Goal: Information Seeking & Learning: Learn about a topic

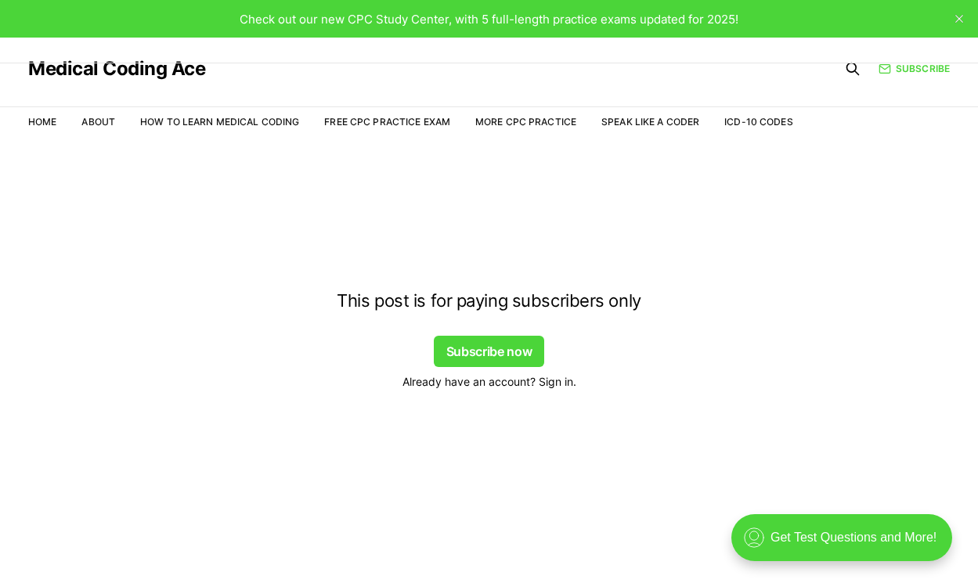
click at [563, 384] on span "Already have an account? Sign in." at bounding box center [489, 381] width 174 height 16
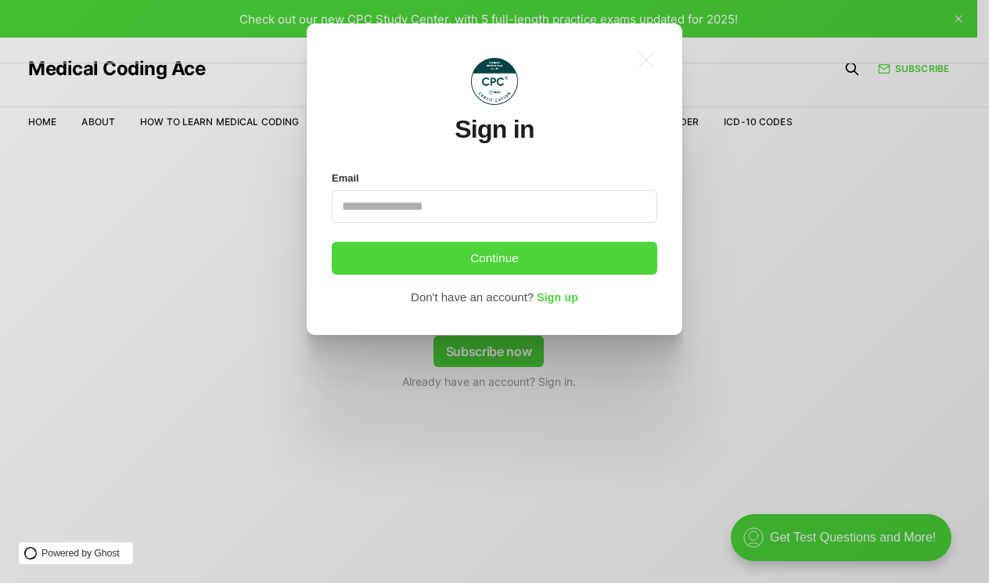
click at [427, 202] on input "Email" at bounding box center [495, 206] width 326 height 33
type input "**********"
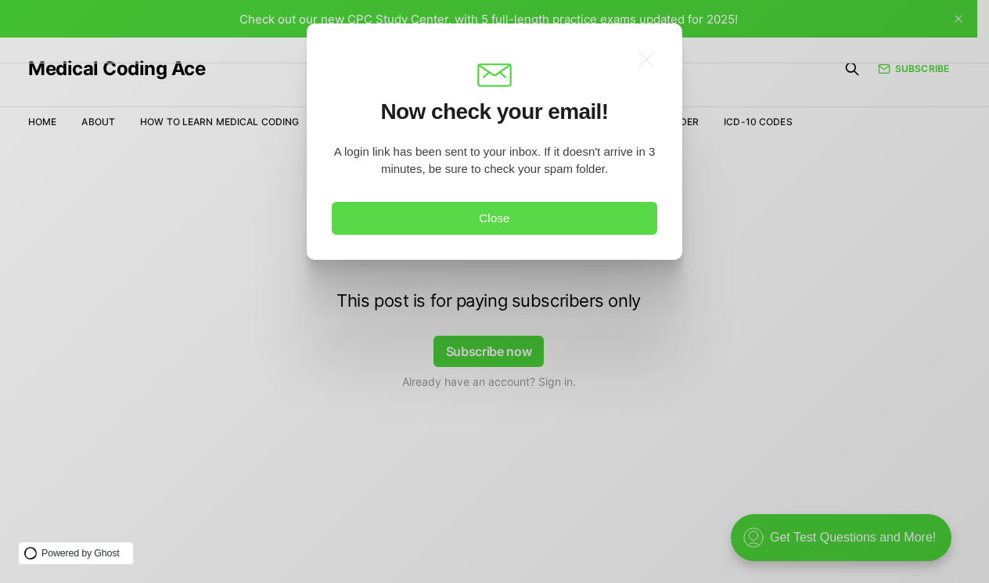
click at [467, 224] on button "Close" at bounding box center [495, 218] width 326 height 33
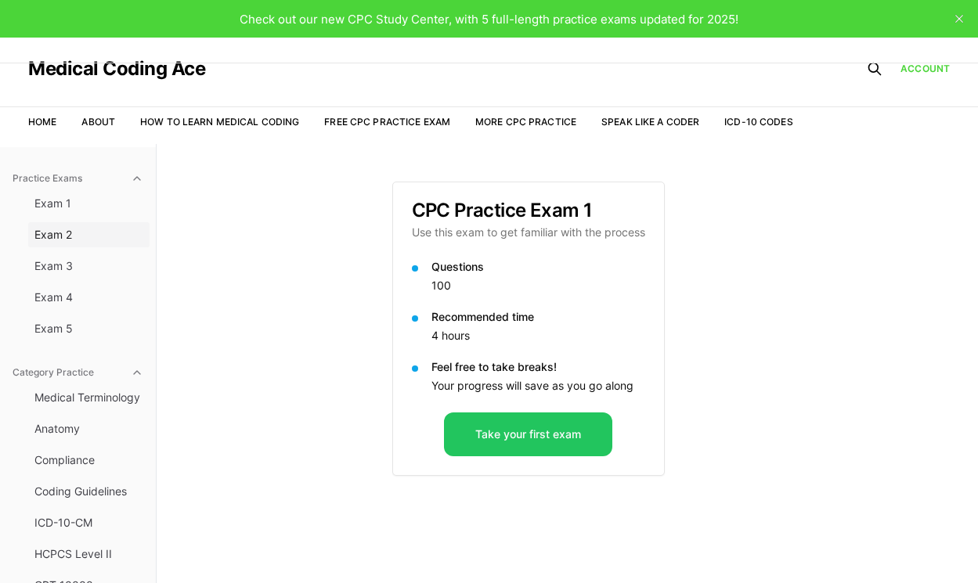
click at [63, 238] on span "Exam 2" at bounding box center [88, 235] width 109 height 16
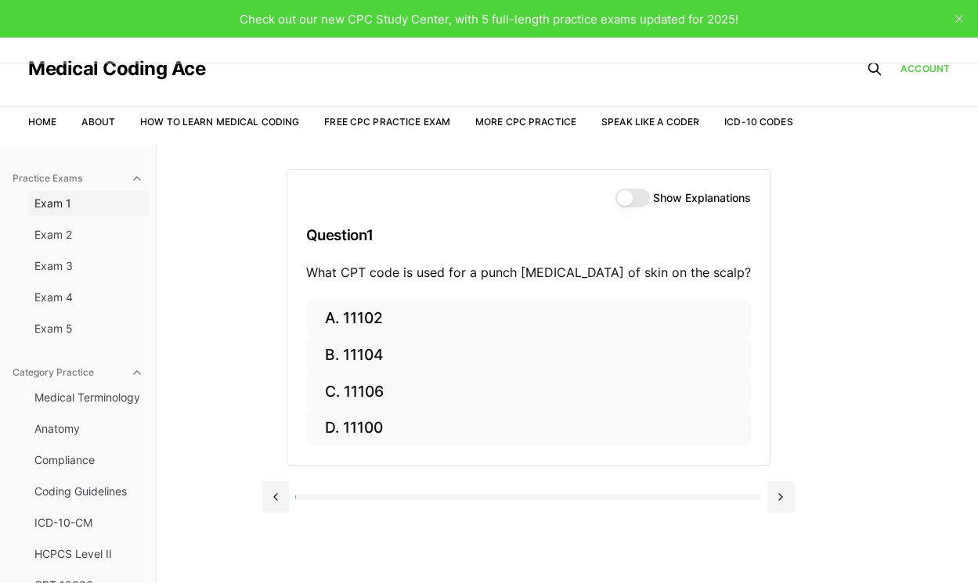
click at [68, 199] on span "Exam 1" at bounding box center [88, 204] width 109 height 16
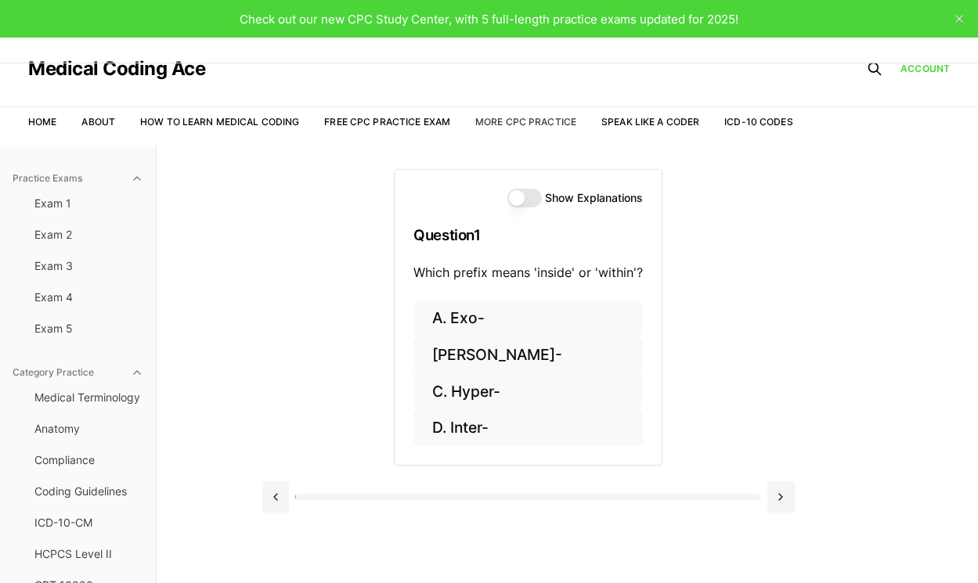
click at [535, 125] on link "More CPC Practice" at bounding box center [525, 122] width 101 height 12
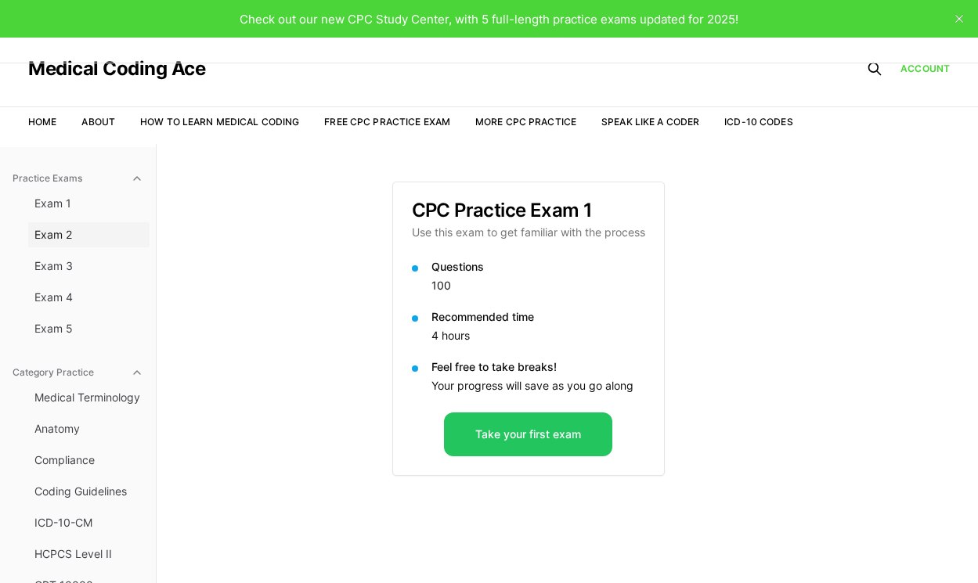
click at [63, 231] on span "Exam 2" at bounding box center [88, 235] width 109 height 16
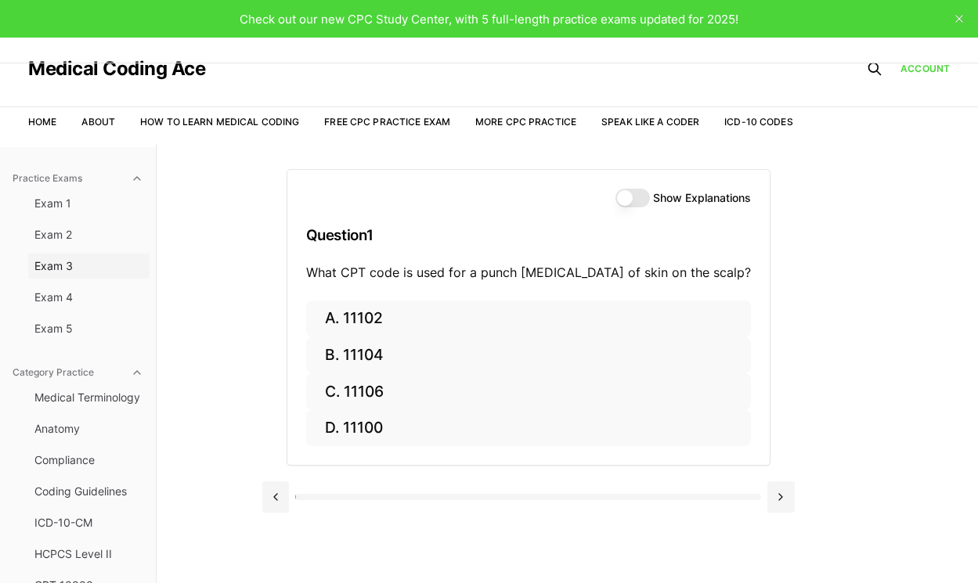
click at [60, 258] on span "Exam 3" at bounding box center [88, 266] width 109 height 16
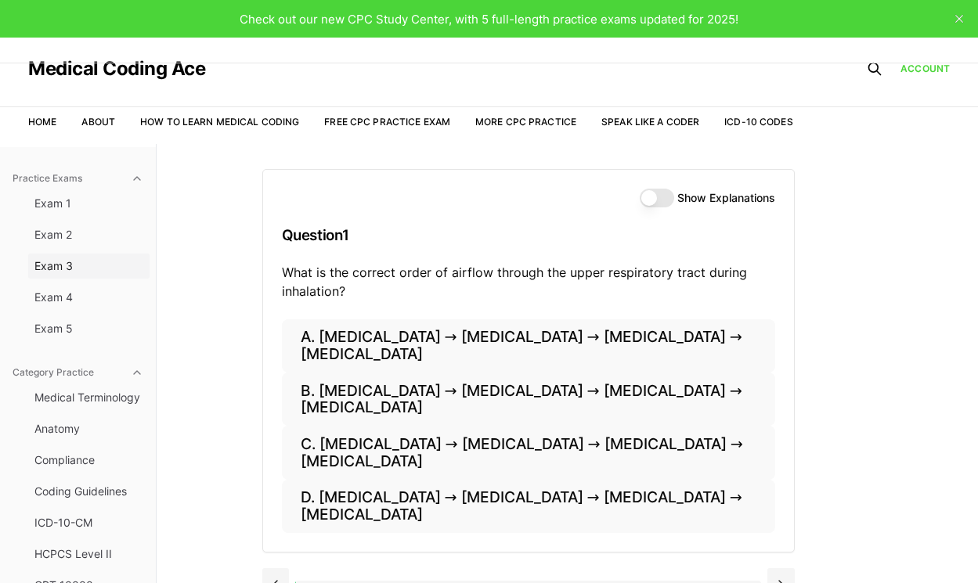
click at [61, 276] on button "Exam 3" at bounding box center [88, 266] width 121 height 25
click at [66, 299] on span "Exam 4" at bounding box center [88, 298] width 109 height 16
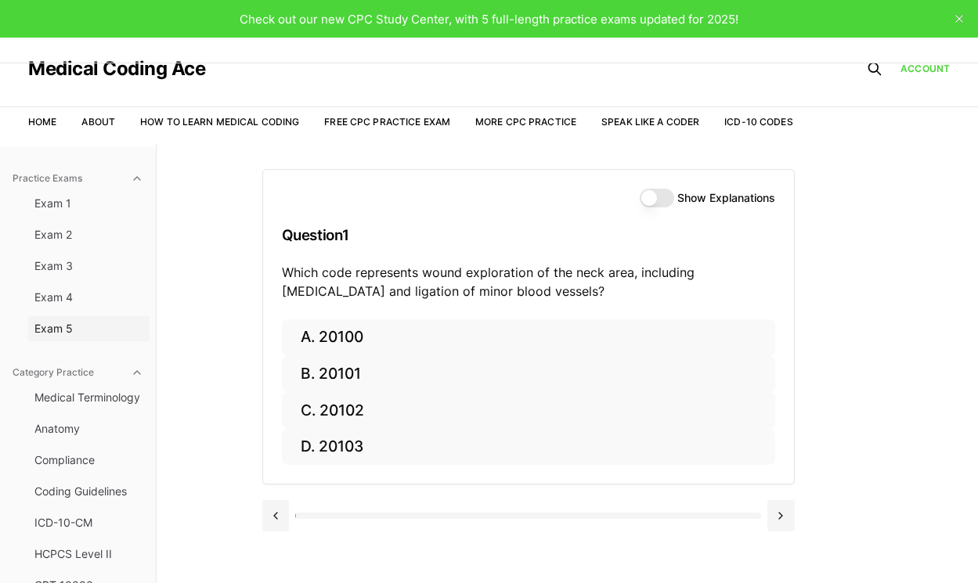
click at [67, 322] on span "Exam 5" at bounding box center [88, 329] width 109 height 16
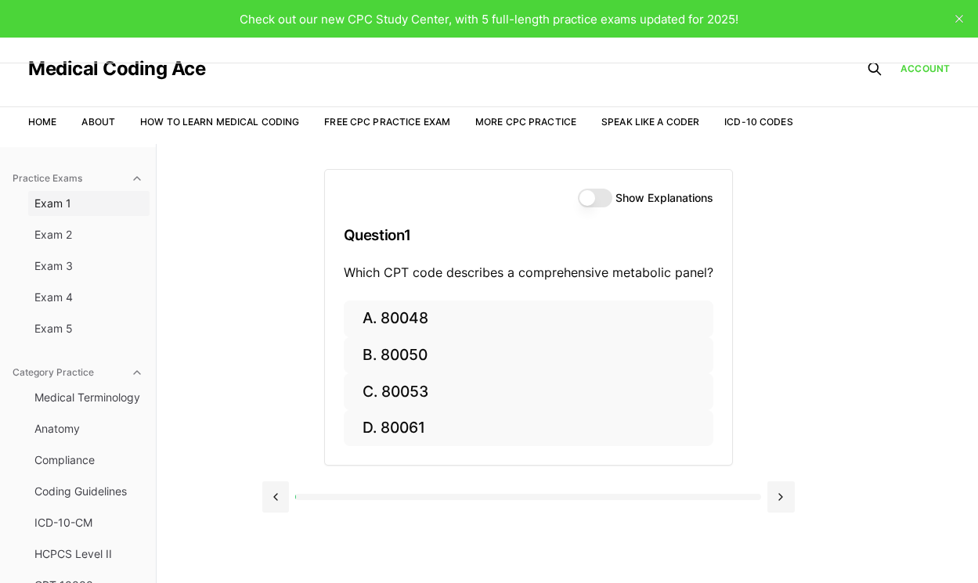
click at [77, 209] on span "Exam 1" at bounding box center [88, 204] width 109 height 16
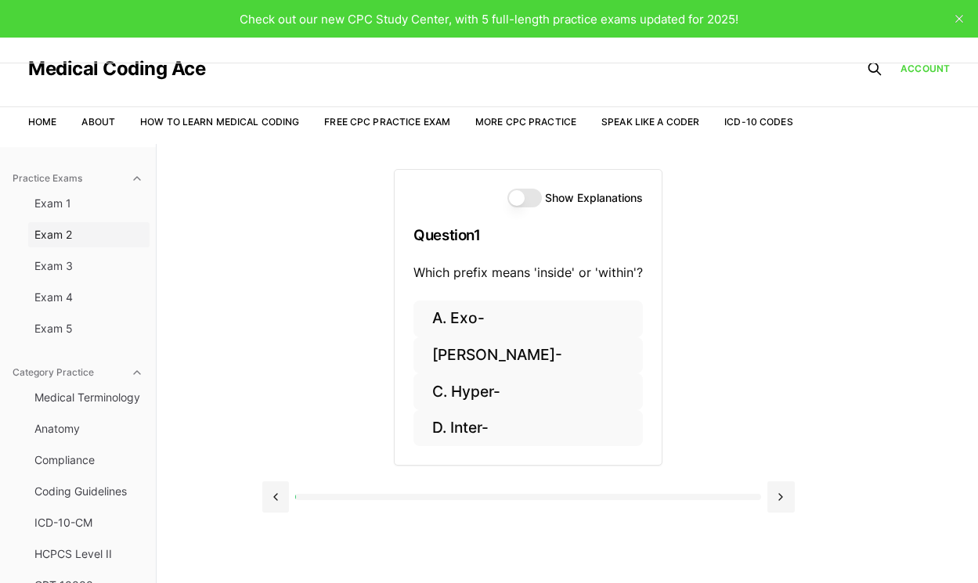
click at [98, 226] on button "Exam 2" at bounding box center [88, 234] width 121 height 25
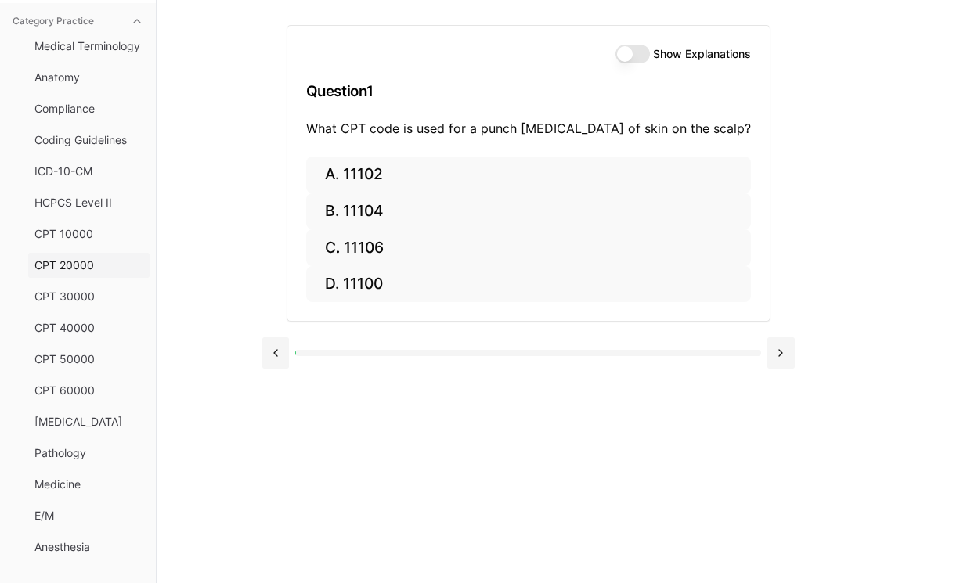
scroll to position [234, 0]
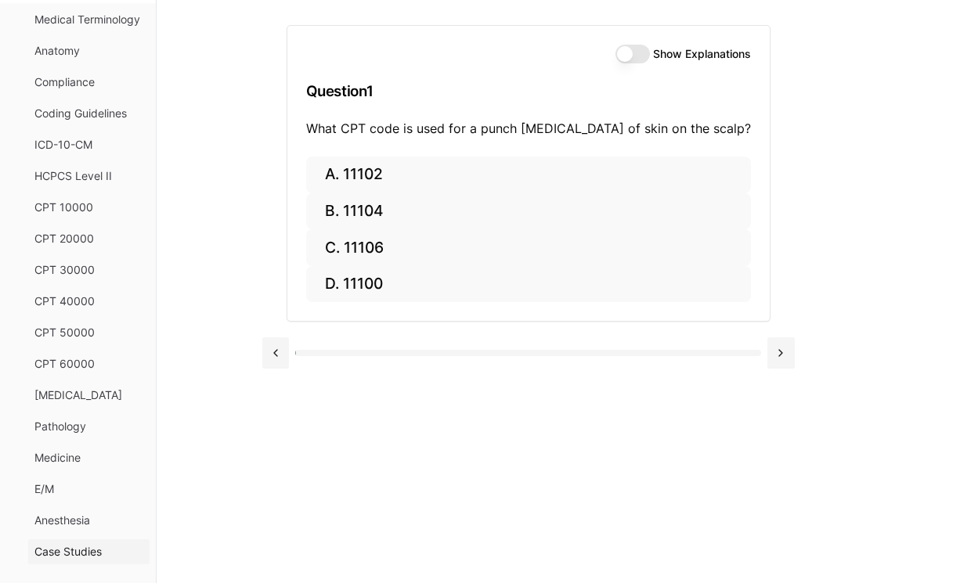
click at [124, 562] on button "Case Studies" at bounding box center [88, 551] width 121 height 25
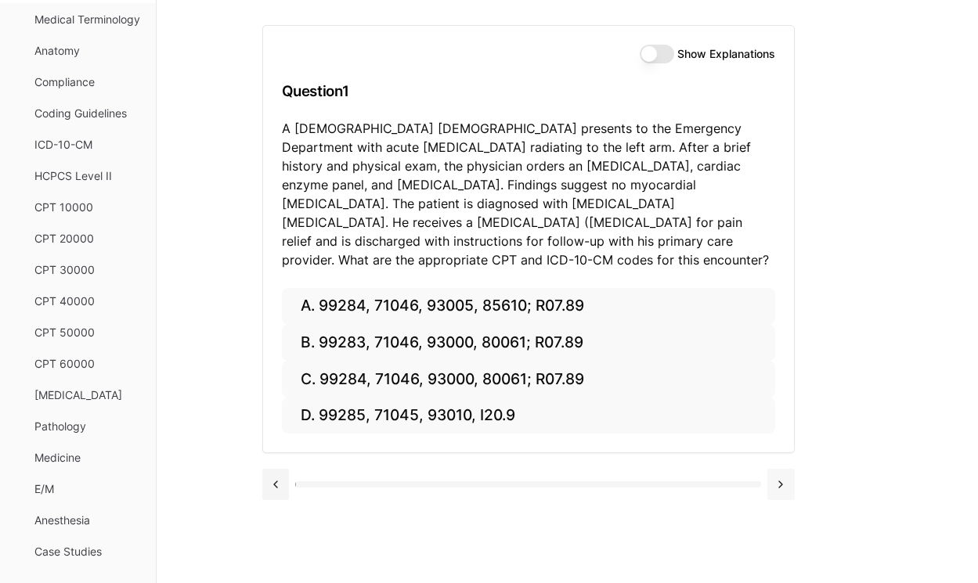
click at [784, 474] on button at bounding box center [780, 484] width 27 height 31
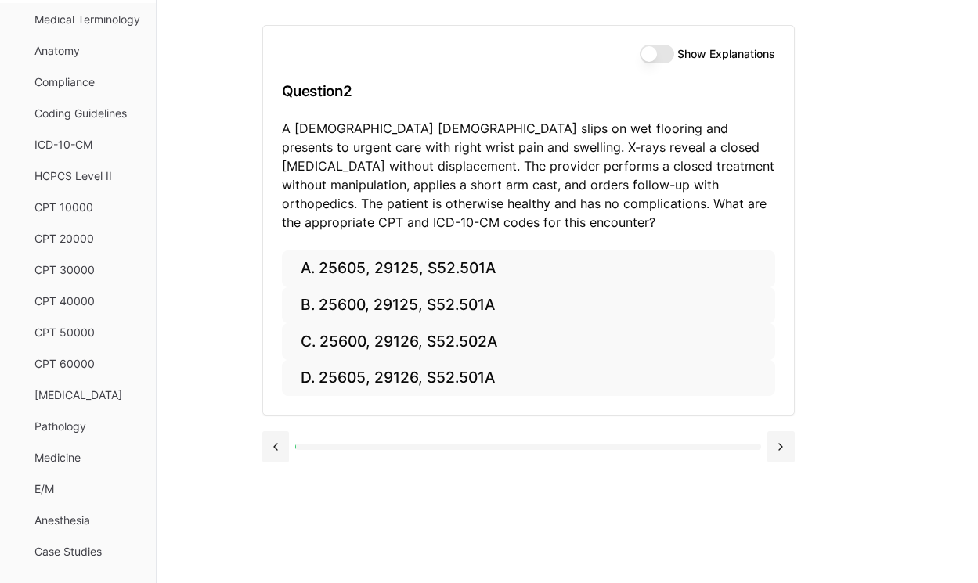
click at [784, 474] on div "Show Explanations Question 2 A 52-year-old female slips on wet flooring and pre…" at bounding box center [567, 291] width 611 height 583
click at [782, 458] on button at bounding box center [780, 446] width 27 height 31
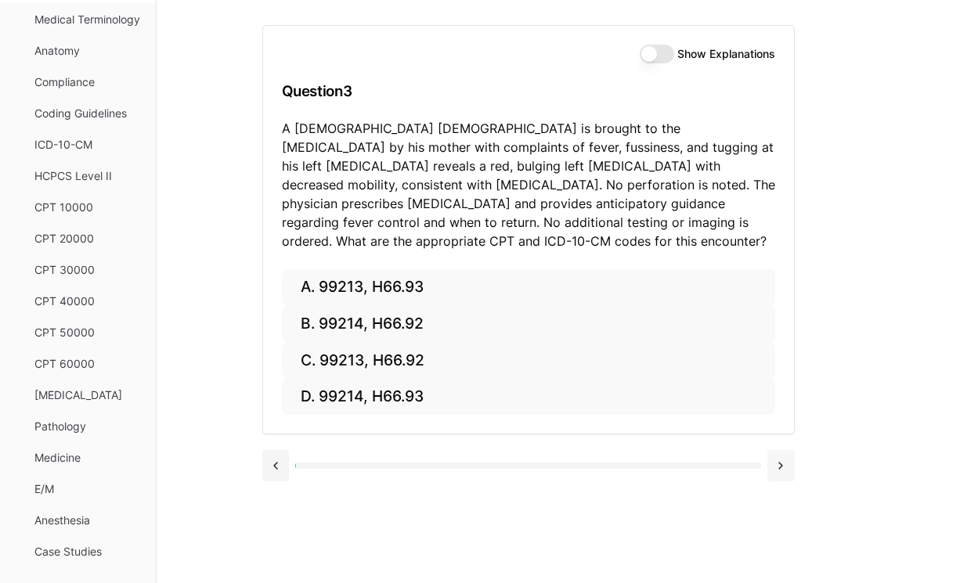
click at [784, 451] on button at bounding box center [780, 465] width 27 height 31
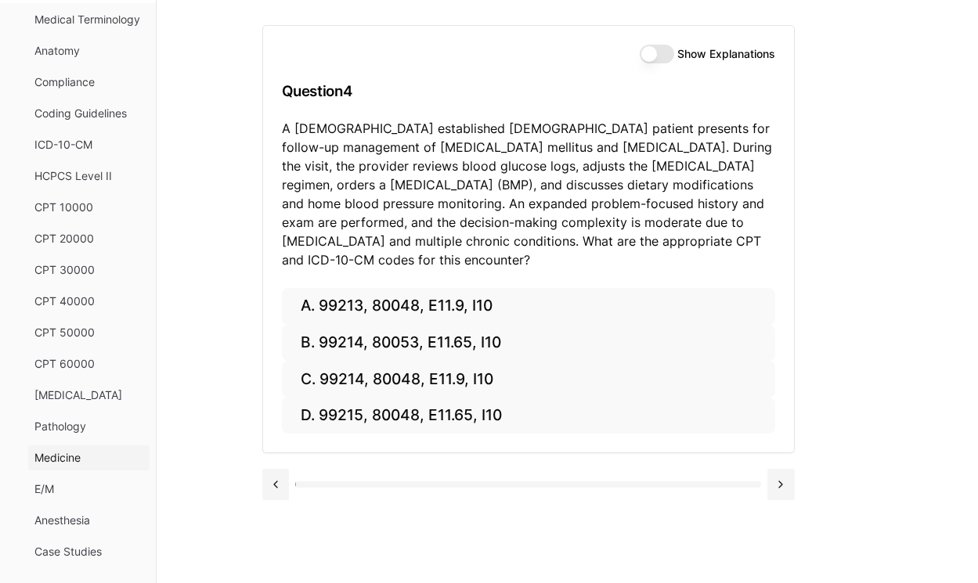
click at [86, 456] on span "Medicine" at bounding box center [88, 458] width 109 height 16
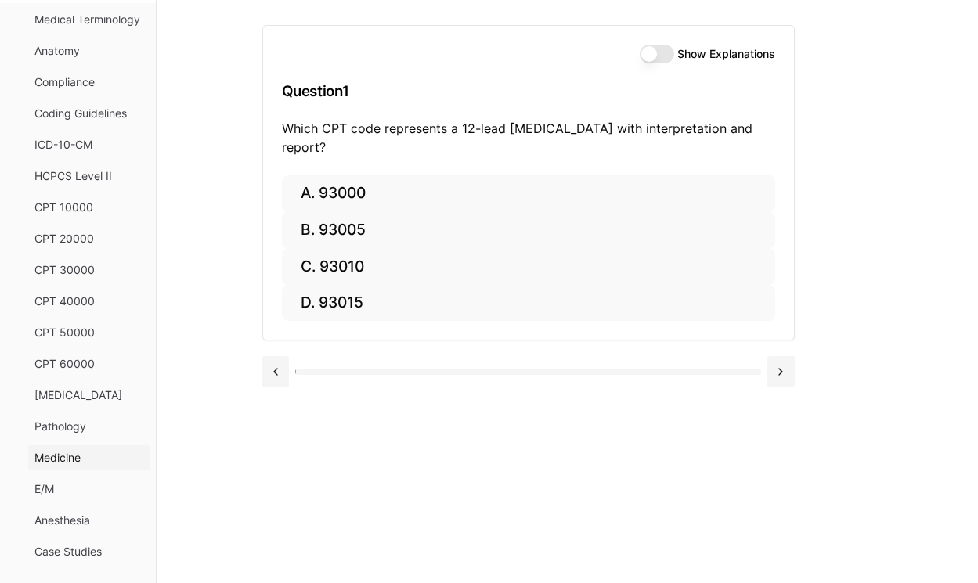
click at [40, 462] on span "Medicine" at bounding box center [88, 458] width 109 height 16
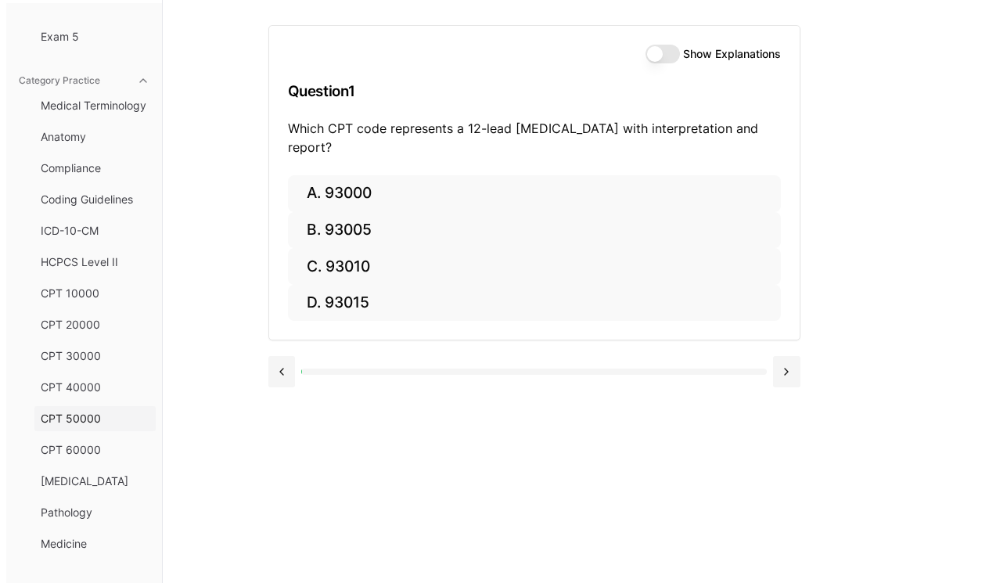
scroll to position [124, 0]
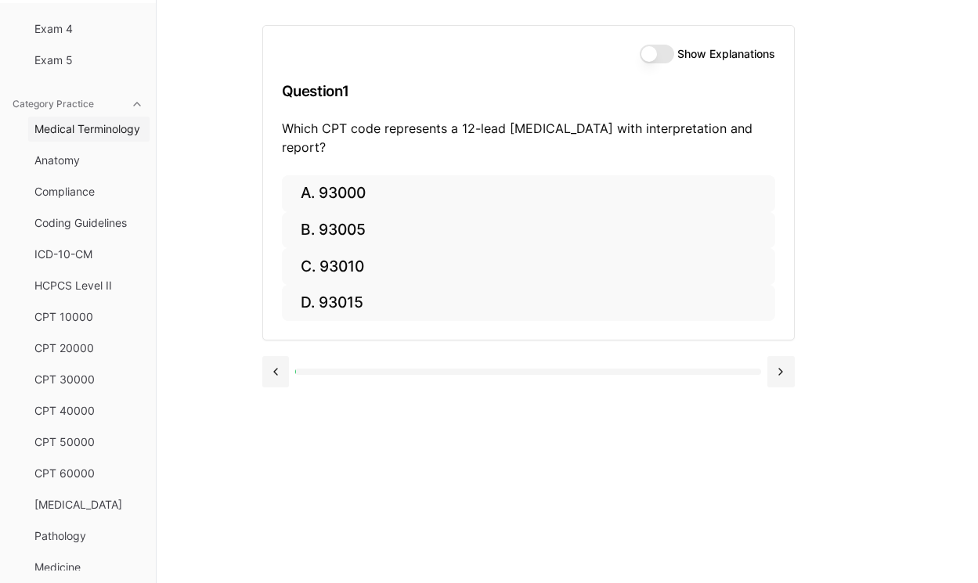
click at [67, 137] on button "Medical Terminology" at bounding box center [88, 129] width 121 height 25
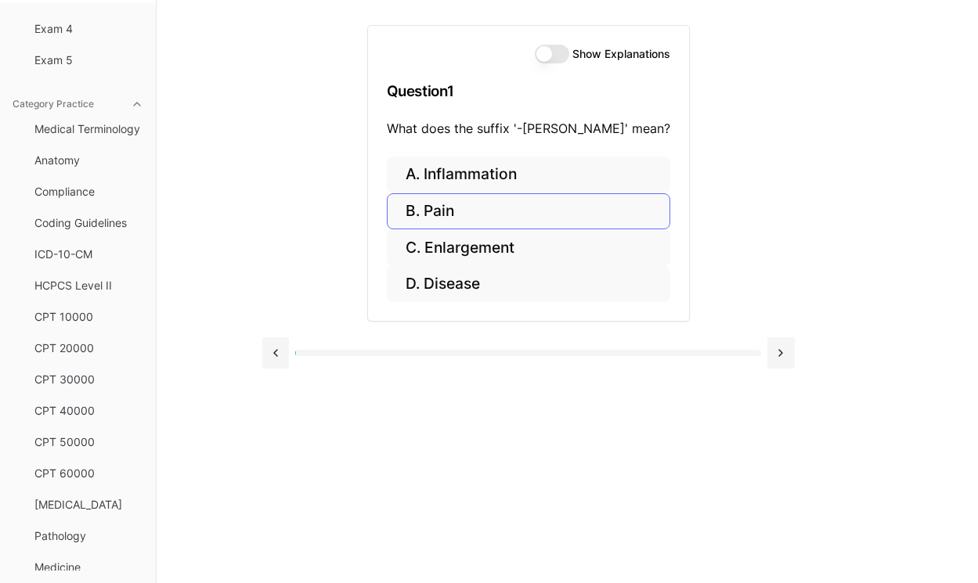
click at [464, 212] on button "B. Pain" at bounding box center [528, 211] width 283 height 37
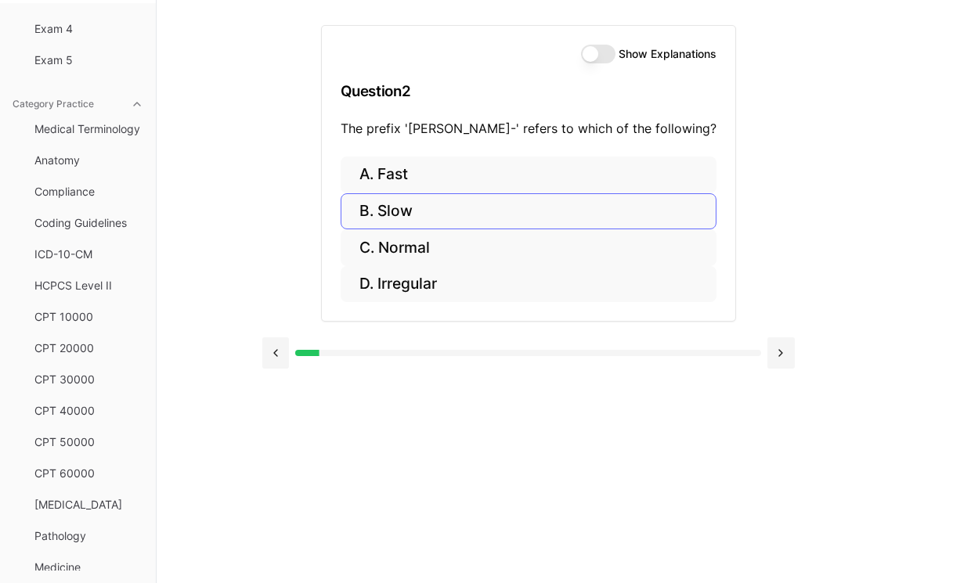
click at [436, 202] on button "B. Slow" at bounding box center [529, 211] width 376 height 37
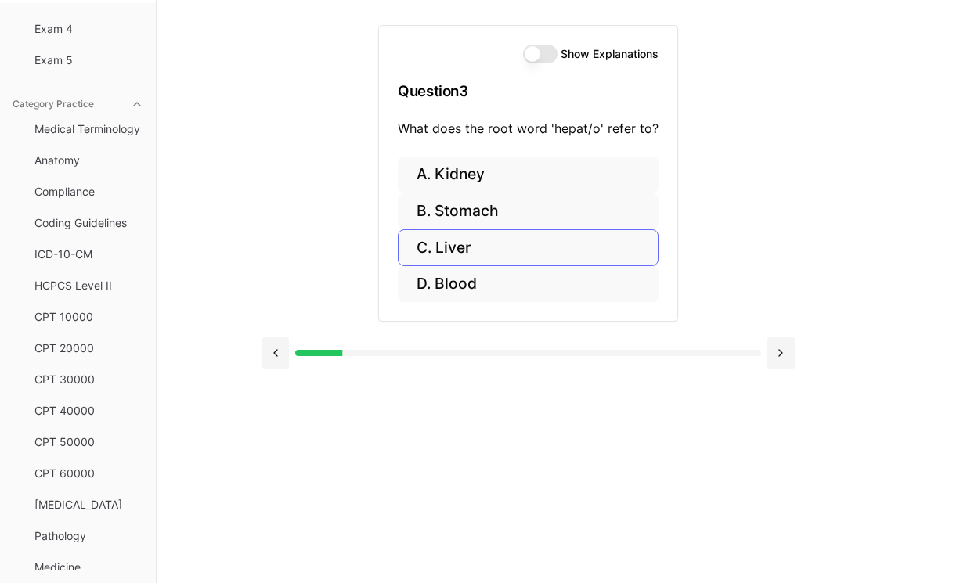
click at [516, 248] on button "C. Liver" at bounding box center [528, 247] width 261 height 37
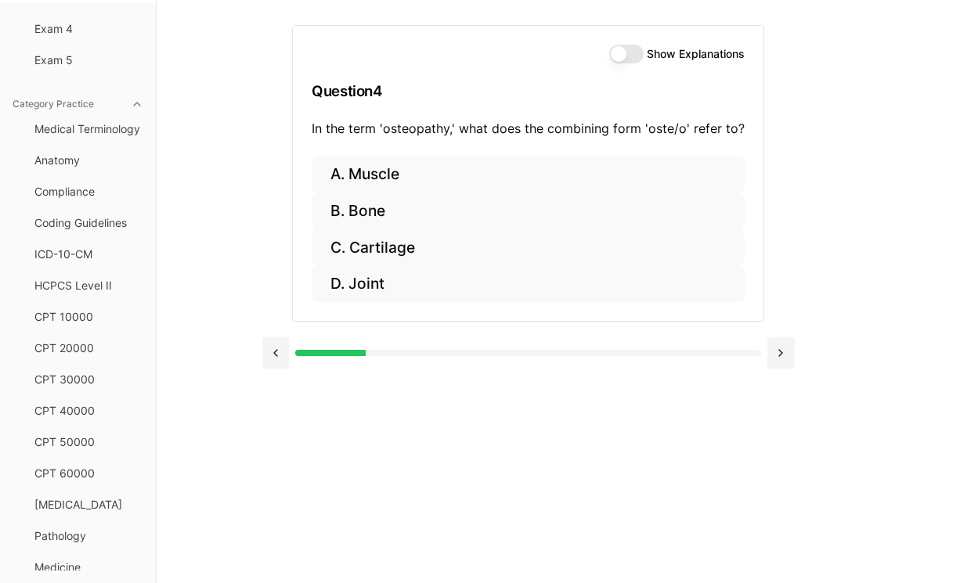
click at [384, 216] on button "B. Bone" at bounding box center [528, 211] width 433 height 37
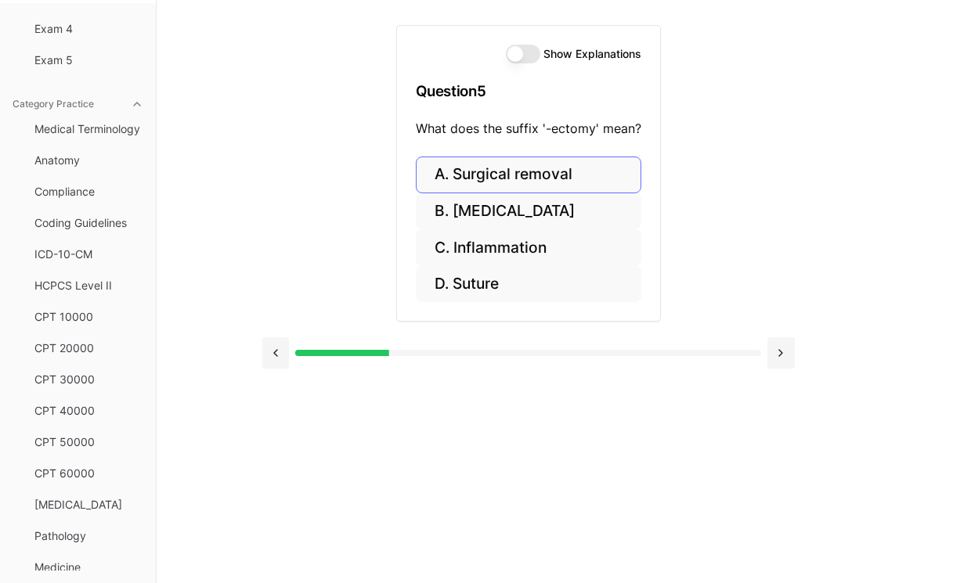
click at [546, 177] on button "A. Surgical removal" at bounding box center [528, 175] width 225 height 37
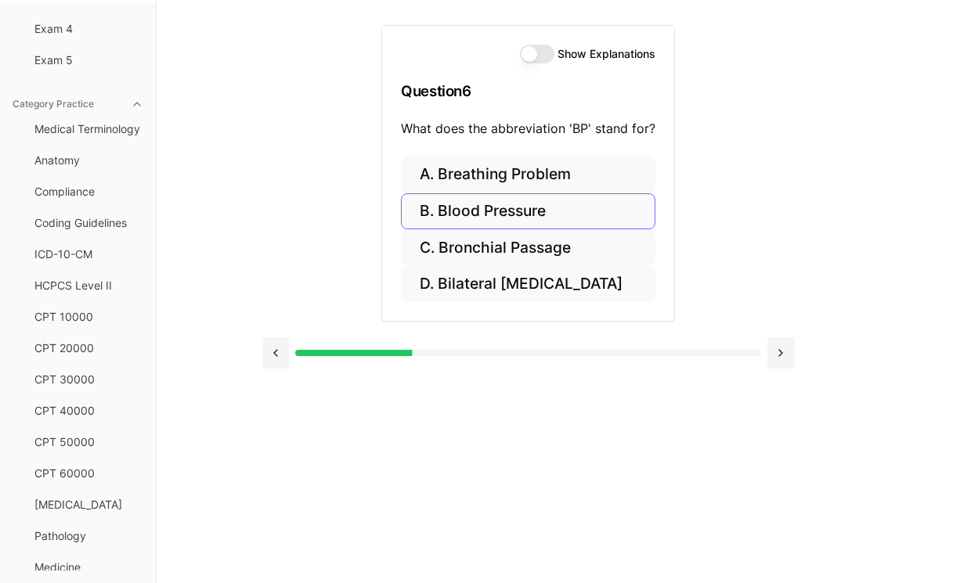
click at [486, 218] on button "B. Blood Pressure" at bounding box center [528, 211] width 254 height 37
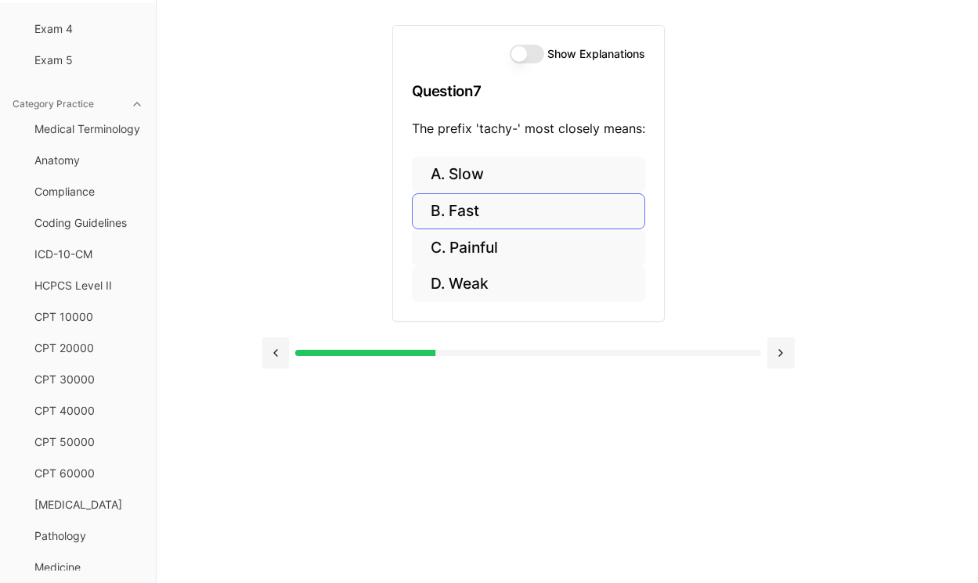
click at [532, 217] on button "B. Fast" at bounding box center [528, 211] width 233 height 37
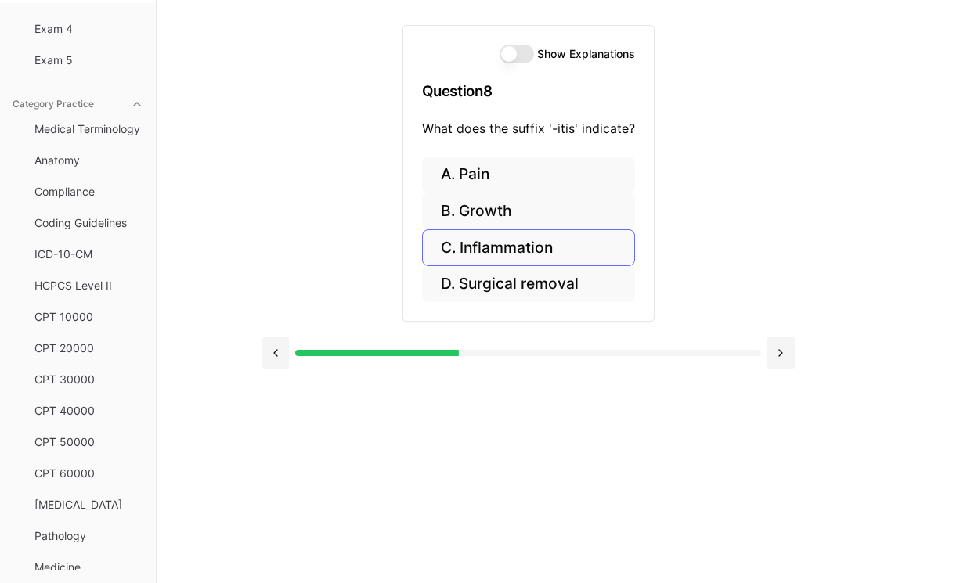
click at [498, 246] on button "C. Inflammation" at bounding box center [528, 247] width 213 height 37
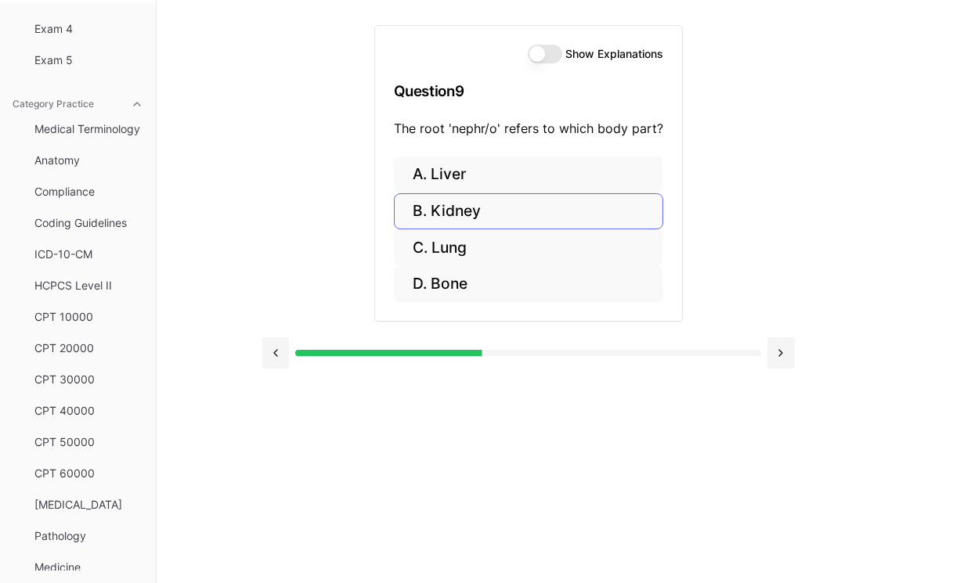
click at [472, 216] on button "B. Kidney" at bounding box center [528, 211] width 269 height 37
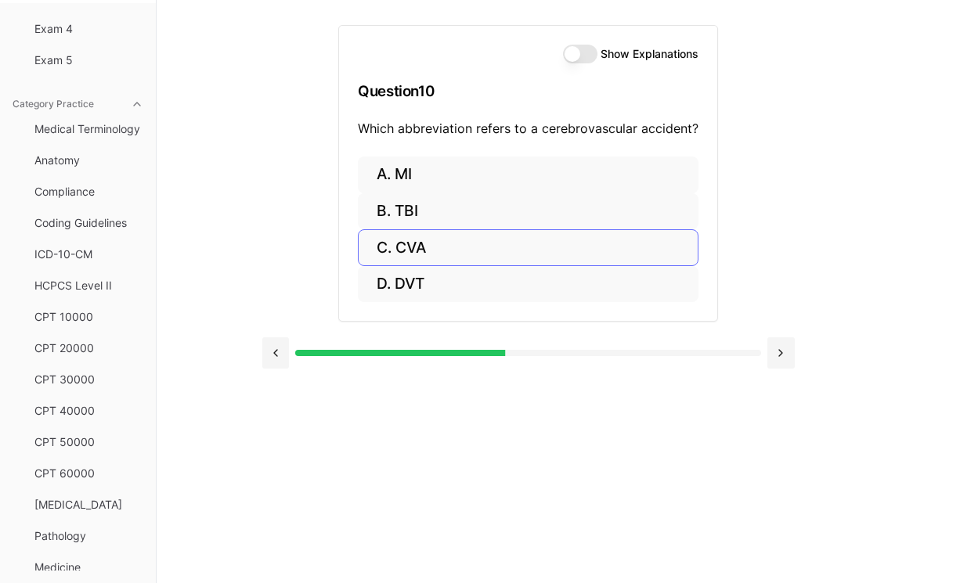
click at [478, 232] on button "C. CVA" at bounding box center [528, 247] width 341 height 37
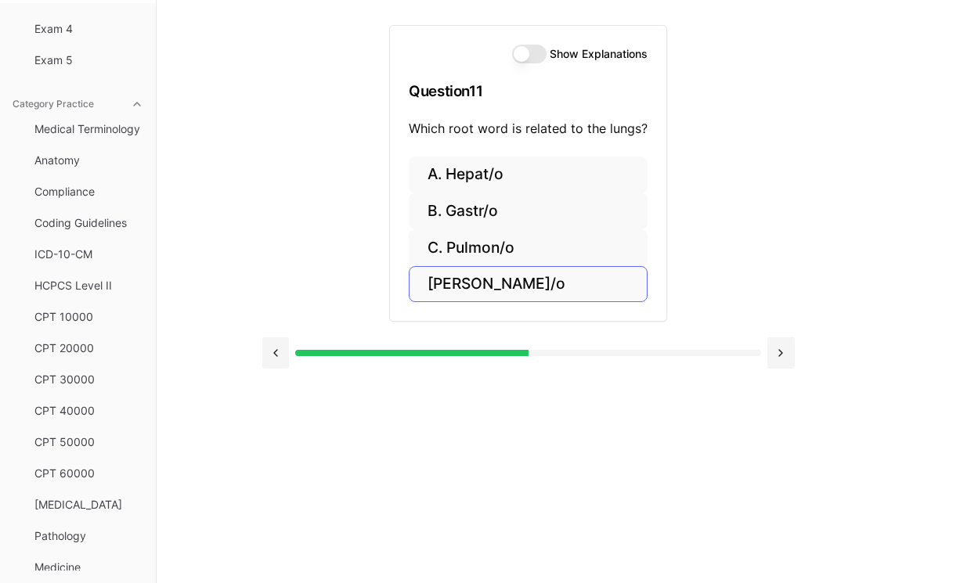
click at [453, 286] on button "D. Cardi/o" at bounding box center [528, 284] width 239 height 37
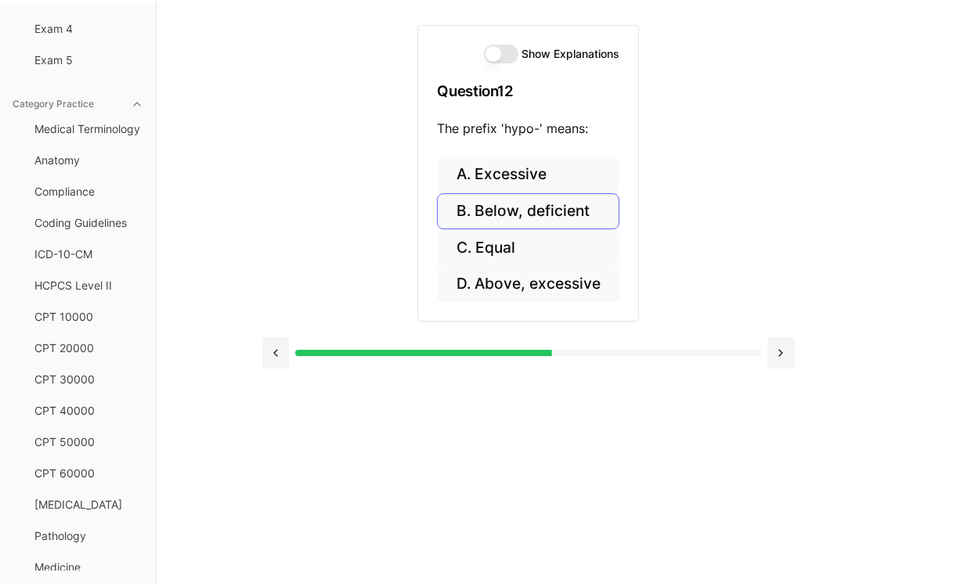
click at [524, 199] on button "B. Below, deficient" at bounding box center [528, 211] width 182 height 37
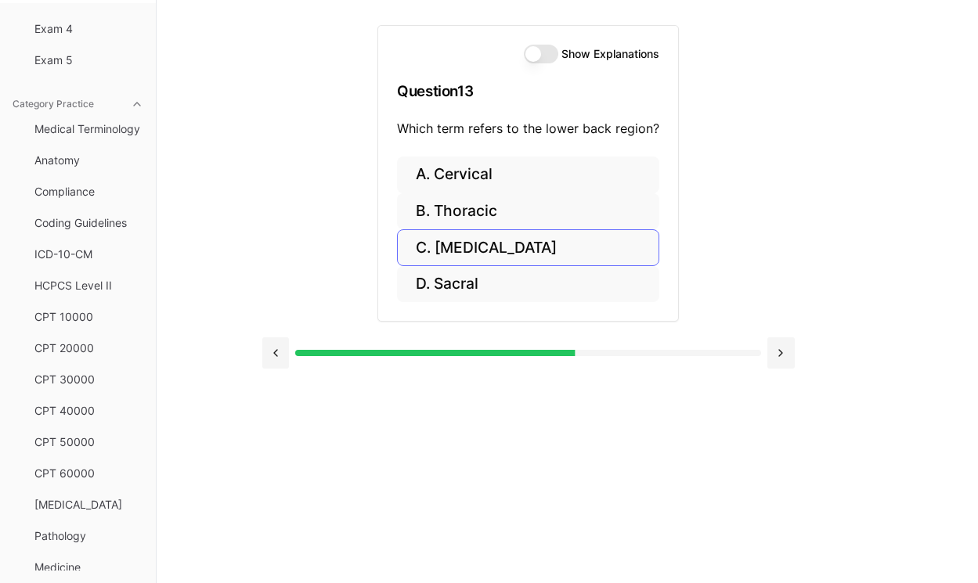
click at [499, 253] on button "C. Lumbar" at bounding box center [528, 247] width 262 height 37
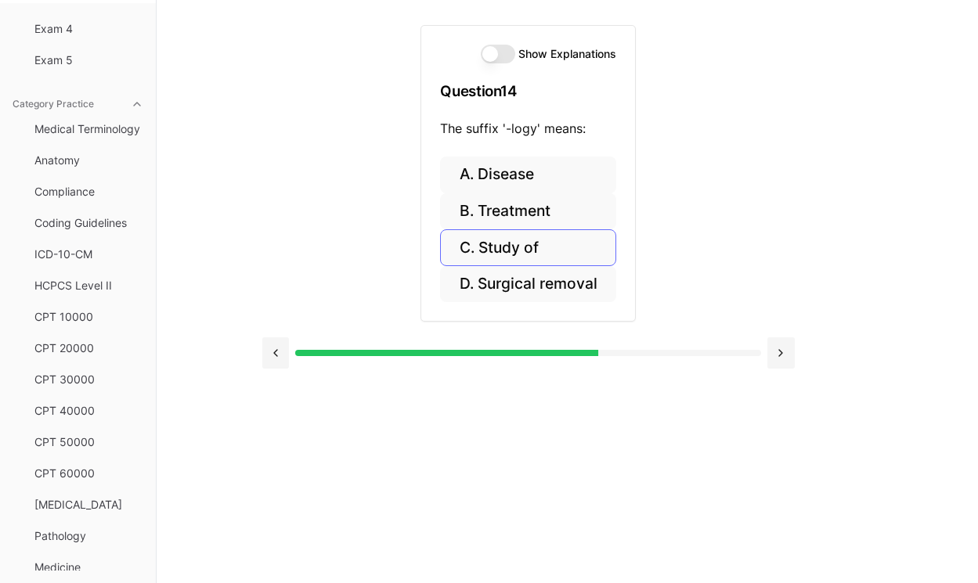
click at [528, 243] on button "C. Study of" at bounding box center [527, 247] width 175 height 37
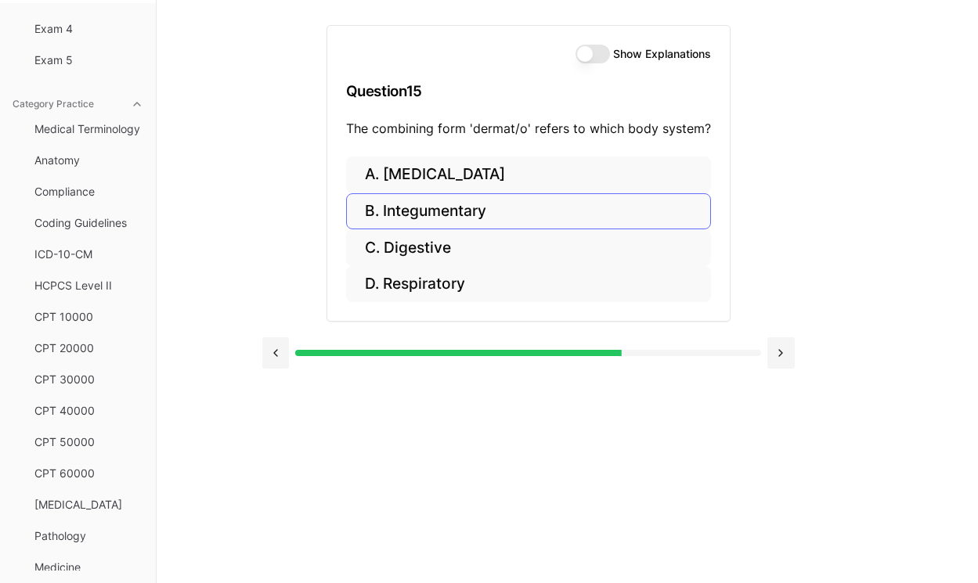
click at [496, 200] on button "B. Integumentary" at bounding box center [528, 211] width 365 height 37
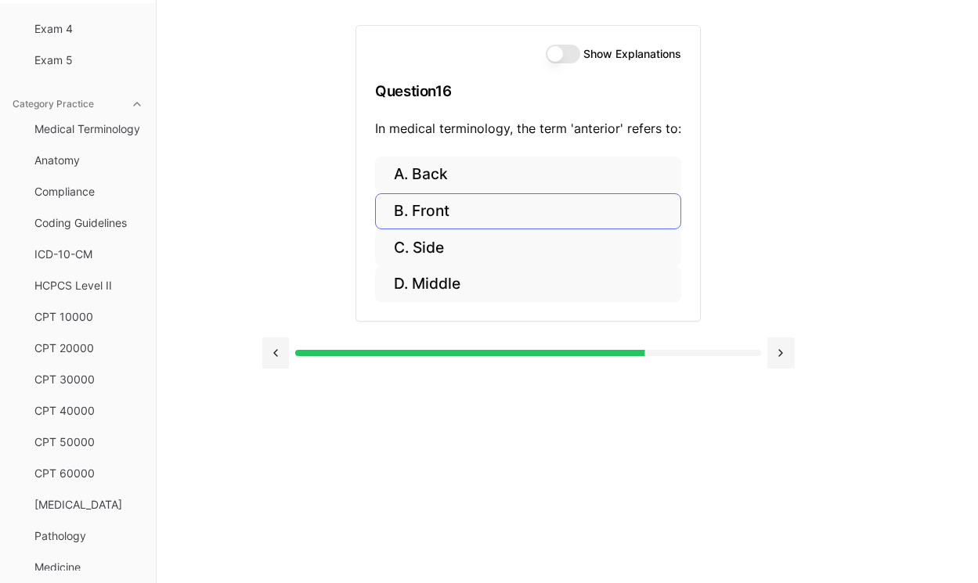
click at [449, 212] on button "B. Front" at bounding box center [528, 211] width 306 height 37
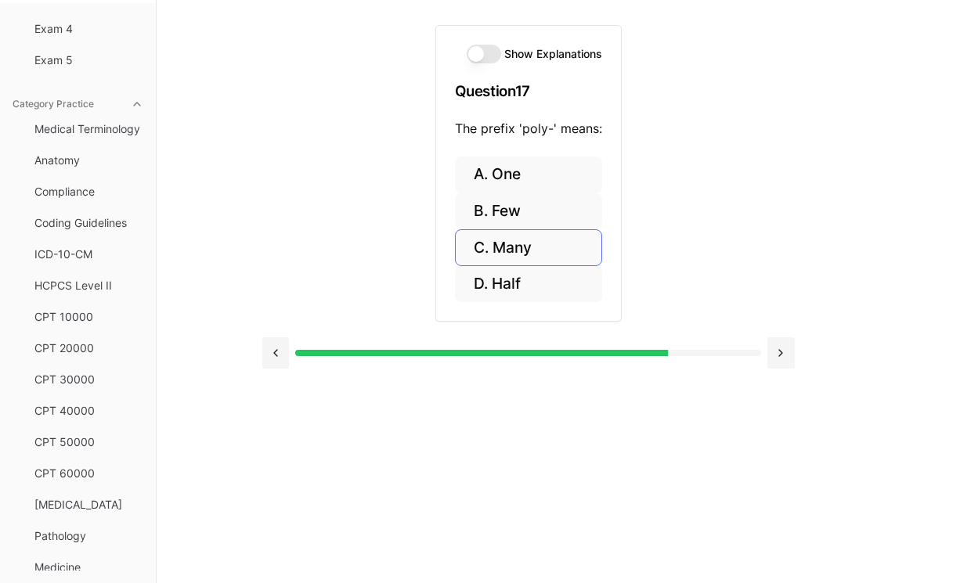
click at [519, 250] on button "C. Many" at bounding box center [528, 247] width 147 height 37
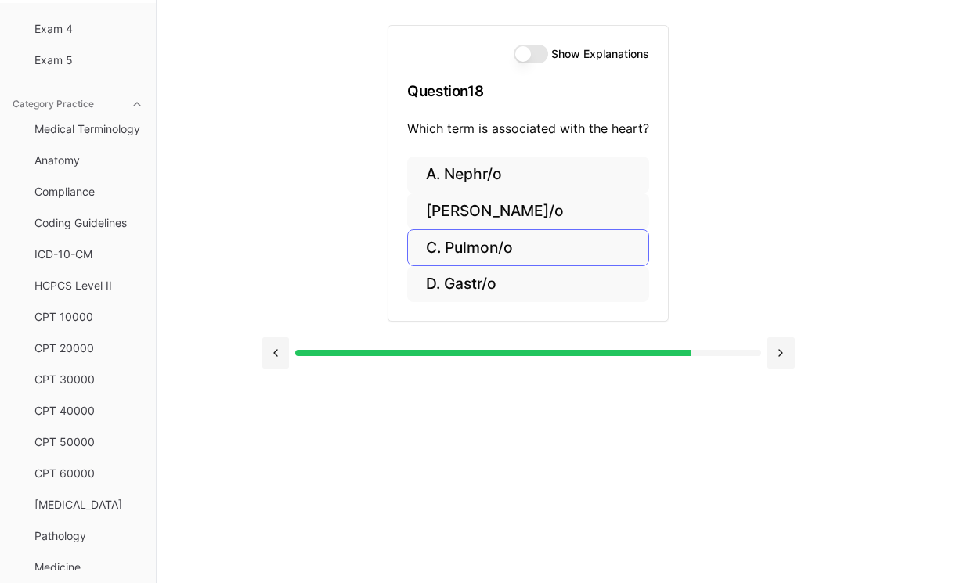
click at [489, 240] on button "C. Pulmon/o" at bounding box center [528, 247] width 242 height 37
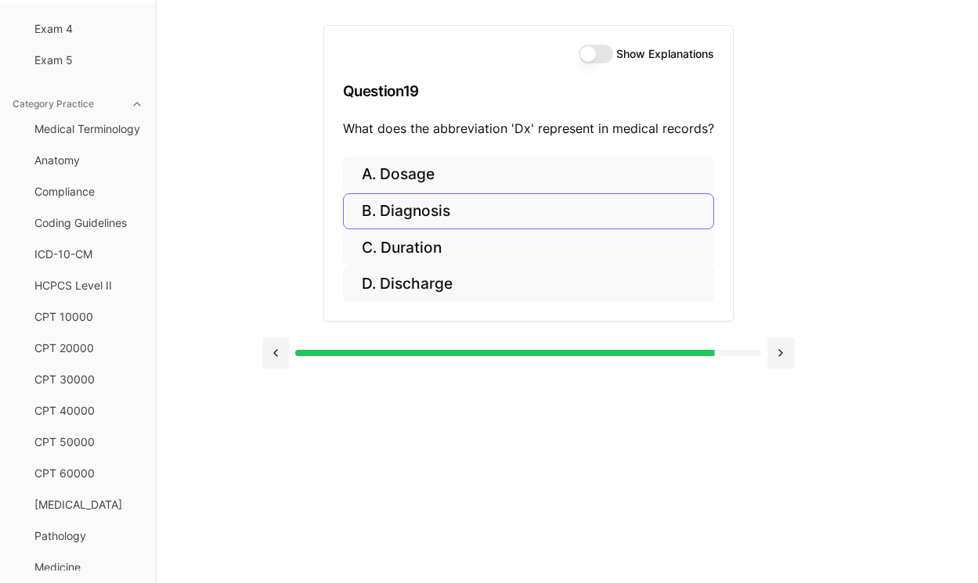
click at [440, 207] on button "B. Diagnosis" at bounding box center [528, 211] width 371 height 37
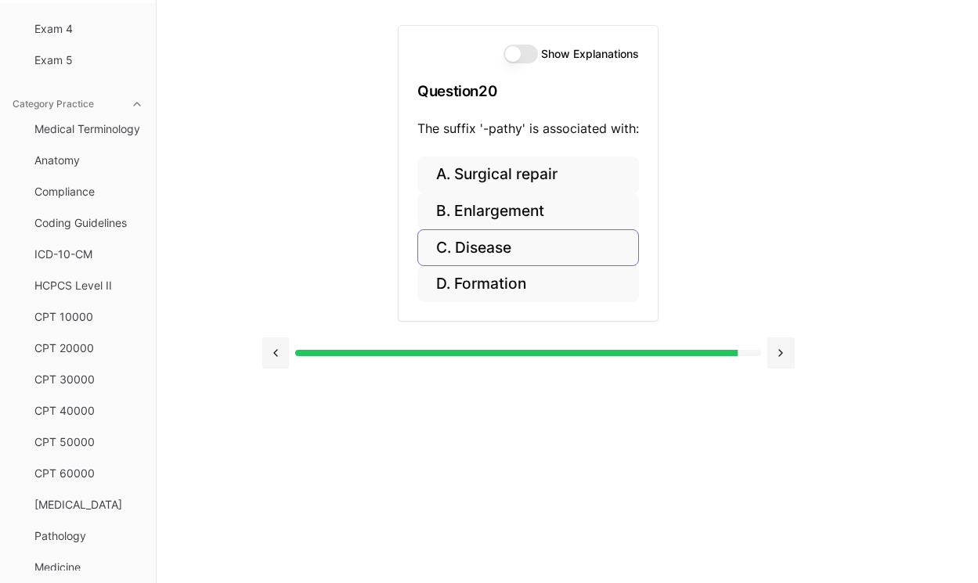
click at [503, 250] on button "C. Disease" at bounding box center [528, 247] width 222 height 37
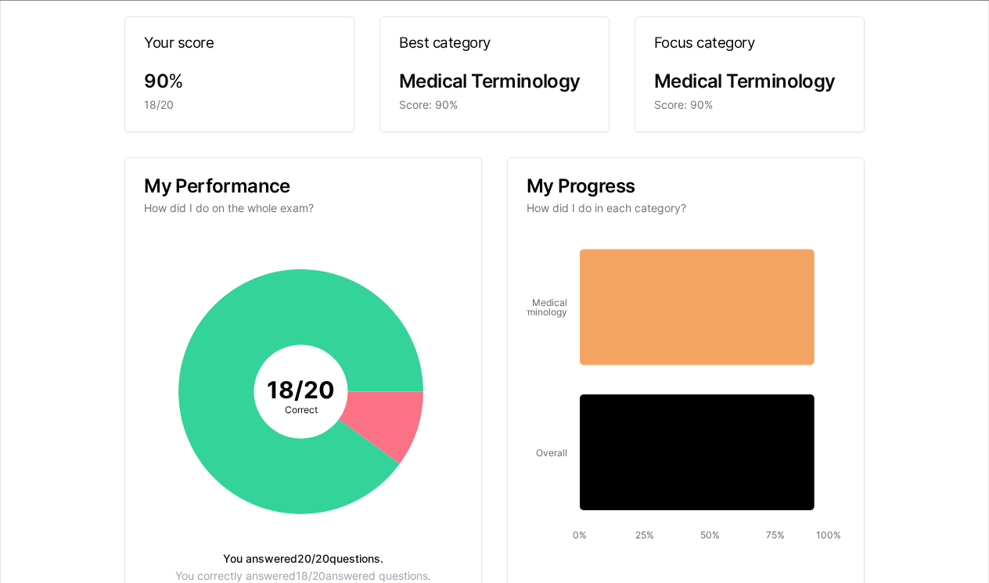
scroll to position [164, 0]
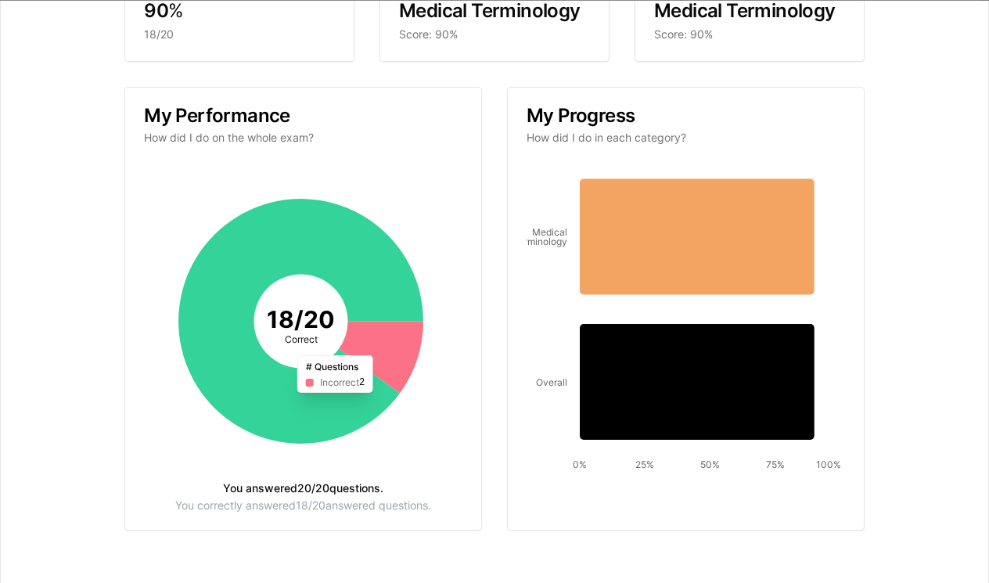
click at [365, 344] on icon at bounding box center [381, 358] width 85 height 72
click at [365, 346] on icon at bounding box center [381, 358] width 85 height 72
click at [393, 363] on icon at bounding box center [381, 358] width 85 height 72
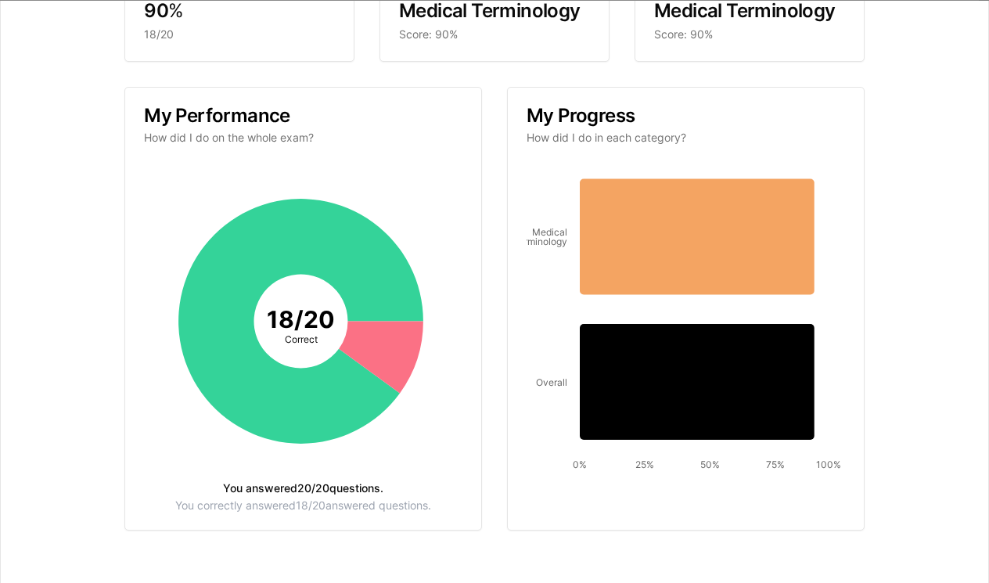
scroll to position [0, 0]
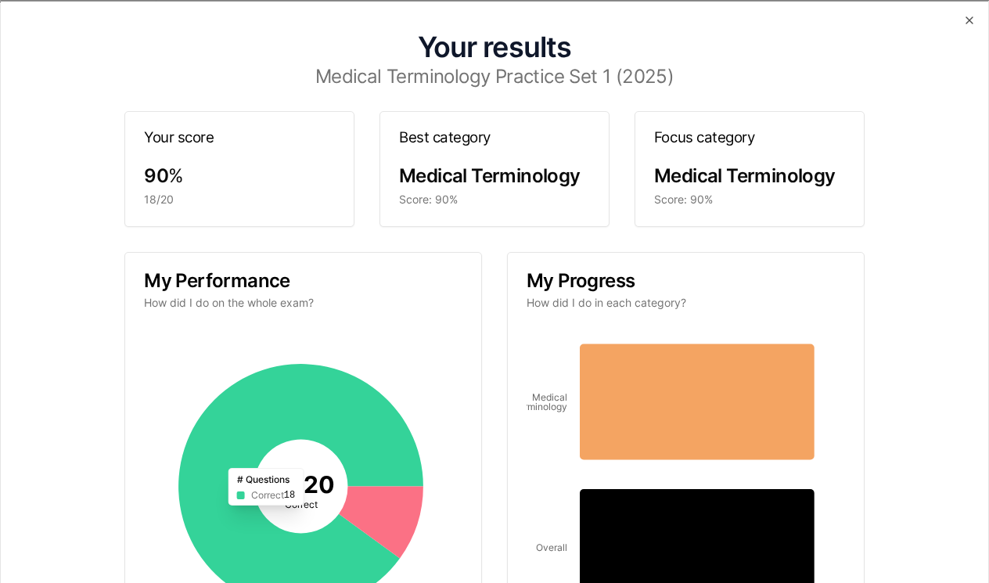
click at [415, 468] on icon at bounding box center [300, 486] width 245 height 245
